Goal: Check status: Check status

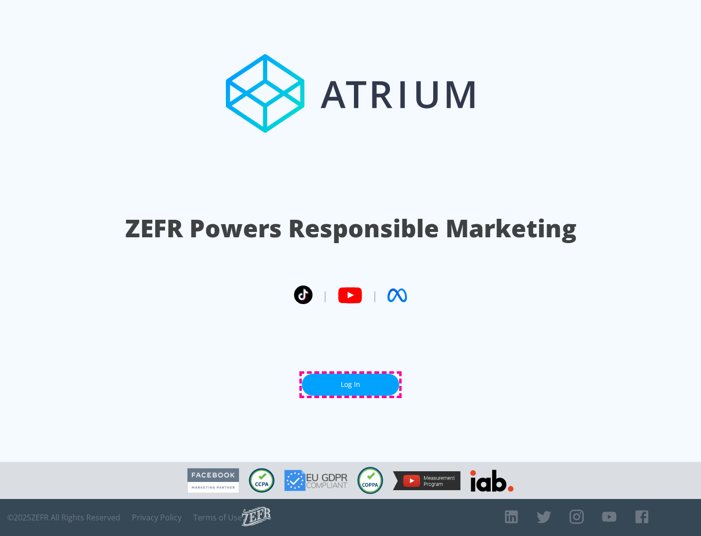
click at [351, 384] on link "Log In" at bounding box center [350, 385] width 97 height 22
